Goal: Book appointment/travel/reservation

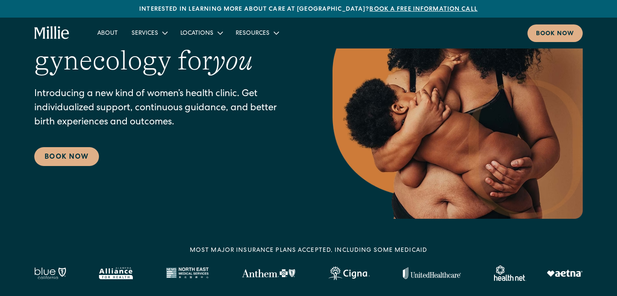
scroll to position [198, 0]
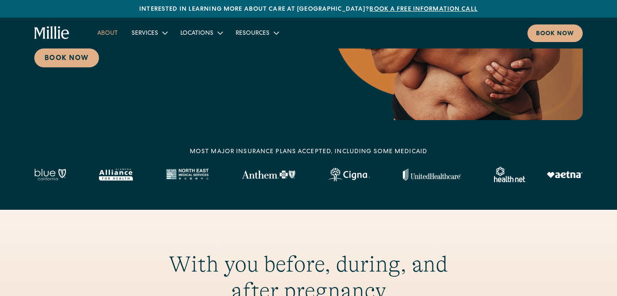
click at [114, 36] on link "About" at bounding box center [107, 33] width 34 height 14
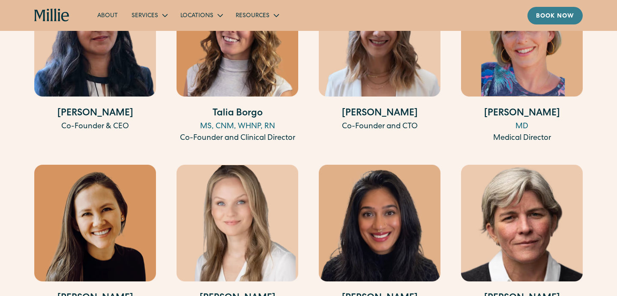
scroll to position [1714, 0]
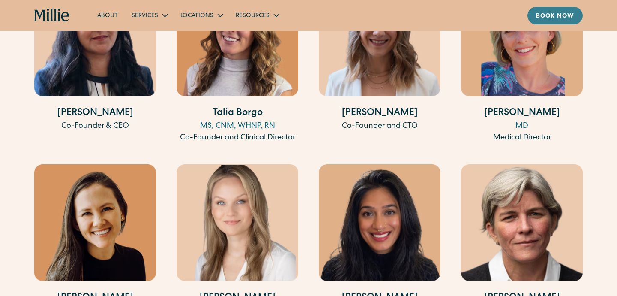
click at [549, 12] on div "Book now" at bounding box center [555, 16] width 38 height 9
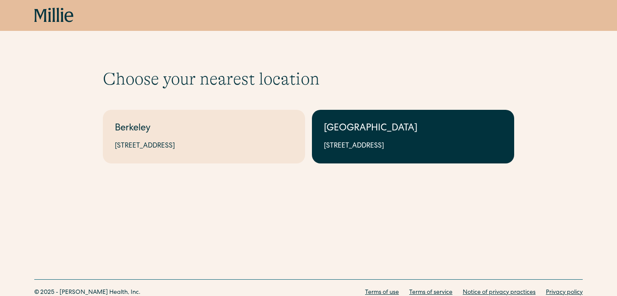
click at [418, 158] on link "South Bay 1471 Saratoga Ave, Suite 101, San Jose, CA 95129" at bounding box center [413, 137] width 202 height 54
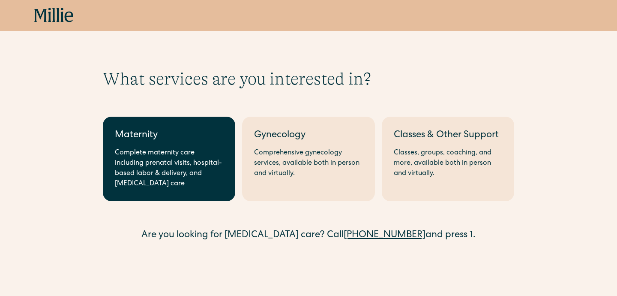
click at [170, 180] on div "Complete maternity care including prenatal visits, hospital-based labor & deliv…" at bounding box center [169, 168] width 108 height 41
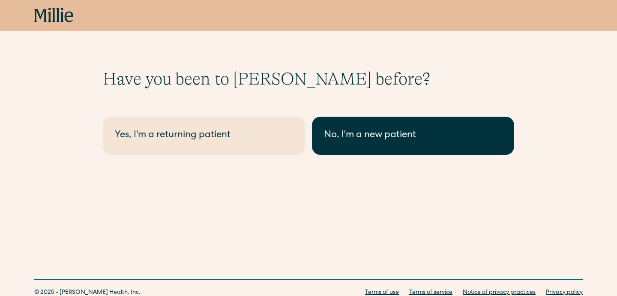
click at [424, 128] on link "No, I'm a new patient" at bounding box center [413, 136] width 202 height 38
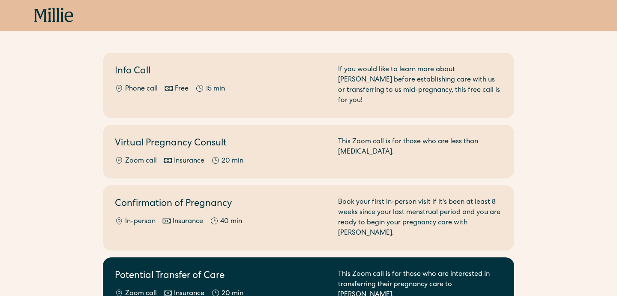
scroll to position [82, 0]
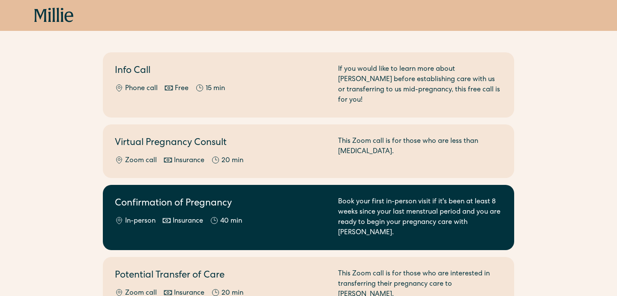
click at [445, 210] on div "Book your first in-person visit if it's been at least 8 weeks since your last m…" at bounding box center [420, 217] width 164 height 41
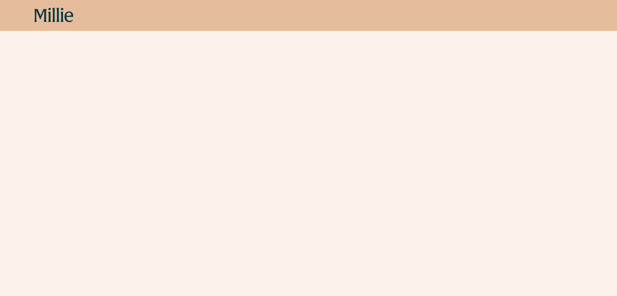
scroll to position [199, 0]
click at [572, 266] on div "Schedule your appointment Book your first in-person visit if it's been at least…" at bounding box center [308, 135] width 617 height 532
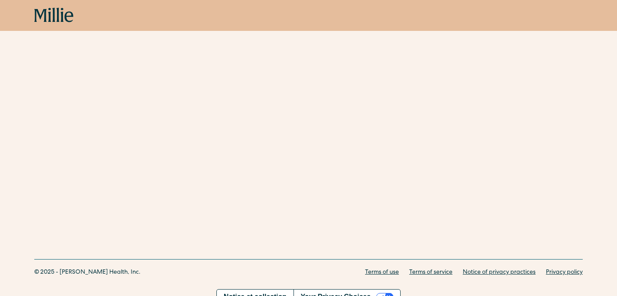
scroll to position [0, 0]
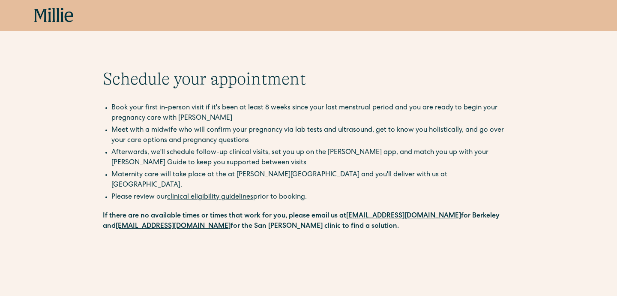
click at [72, 9] on icon at bounding box center [53, 15] width 39 height 15
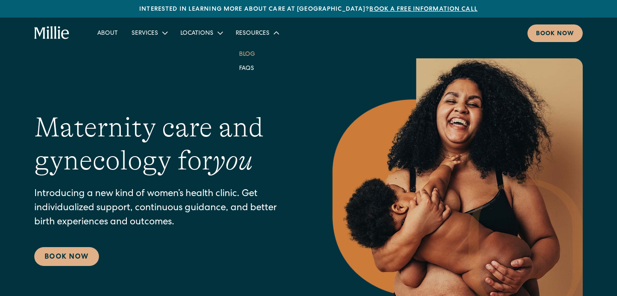
click at [246, 54] on link "Blog" at bounding box center [247, 54] width 30 height 14
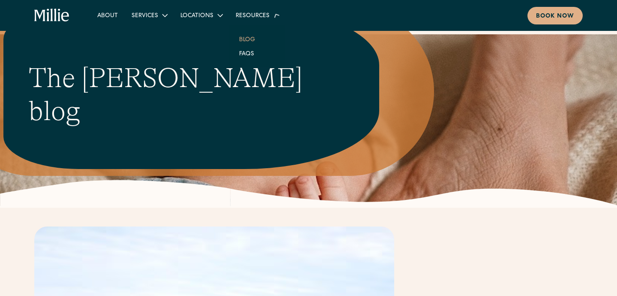
click at [249, 20] on div "Resources" at bounding box center [253, 16] width 34 height 9
click at [249, 17] on div "Resources" at bounding box center [253, 16] width 34 height 9
click at [248, 53] on link "FAQs" at bounding box center [246, 50] width 29 height 14
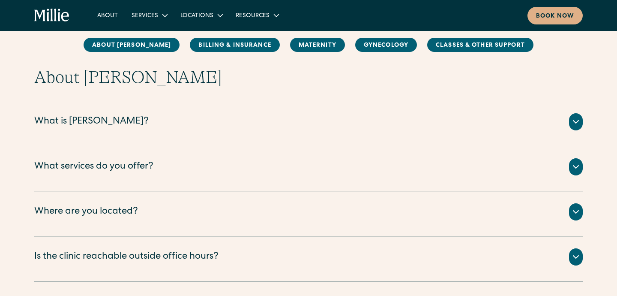
scroll to position [111, 0]
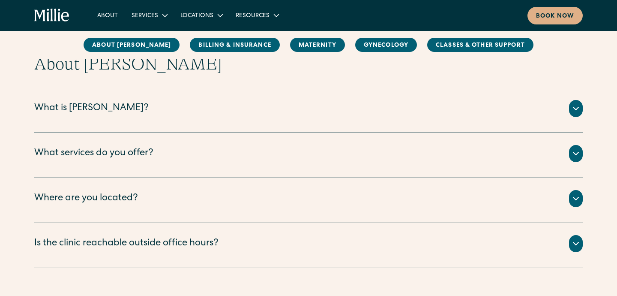
click at [200, 157] on div "What services do you offer?" at bounding box center [308, 153] width 548 height 17
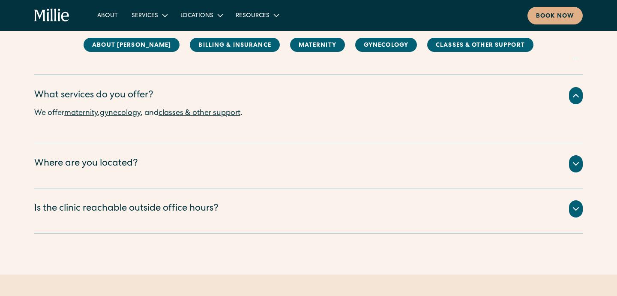
scroll to position [179, 0]
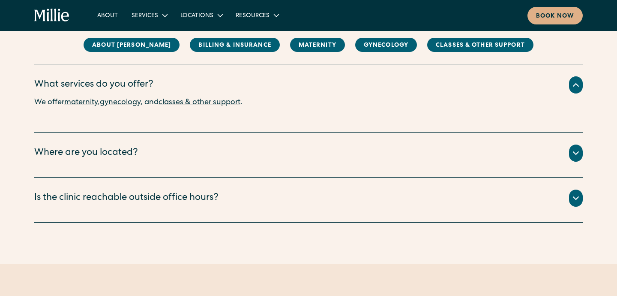
click at [201, 156] on div "Where are you located?" at bounding box center [308, 152] width 548 height 17
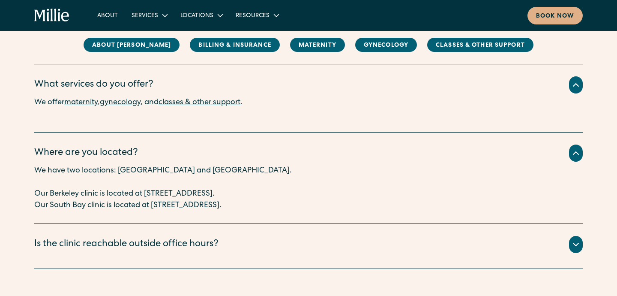
click at [74, 106] on link "maternity" at bounding box center [80, 103] width 33 height 8
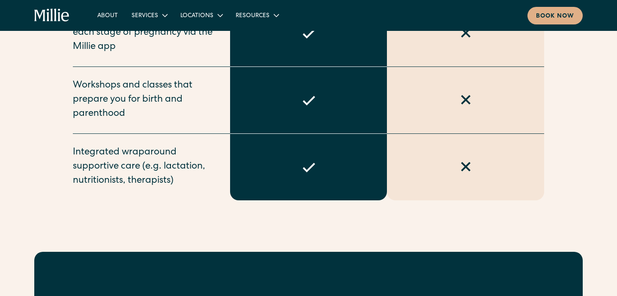
scroll to position [980, 0]
